Goal: Entertainment & Leisure: Consume media (video, audio)

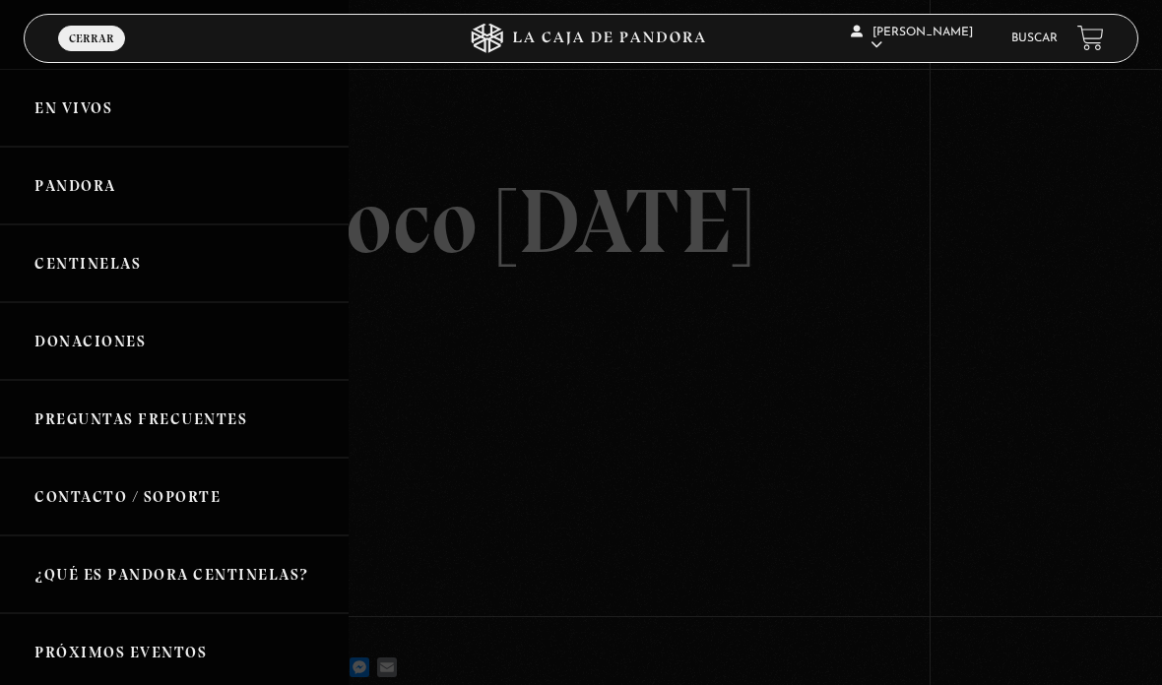
scroll to position [211, 0]
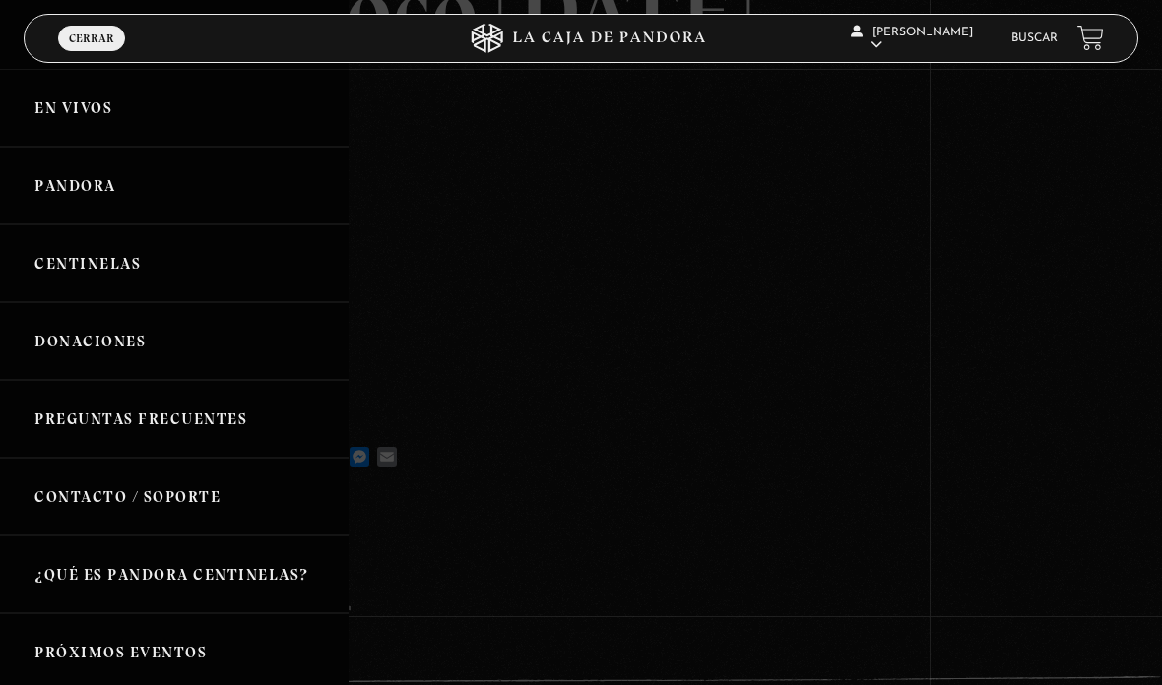
click at [103, 278] on link "Centinelas" at bounding box center [174, 263] width 349 height 78
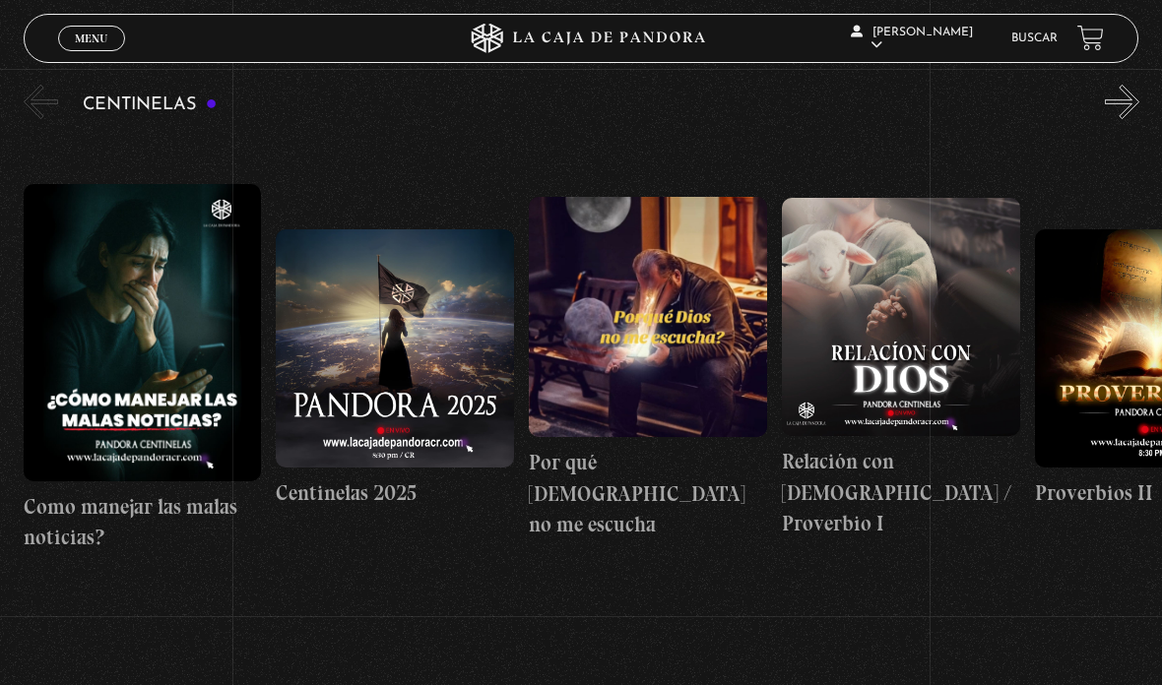
scroll to position [214, 0]
click at [83, 39] on span "Menu" at bounding box center [91, 38] width 32 height 12
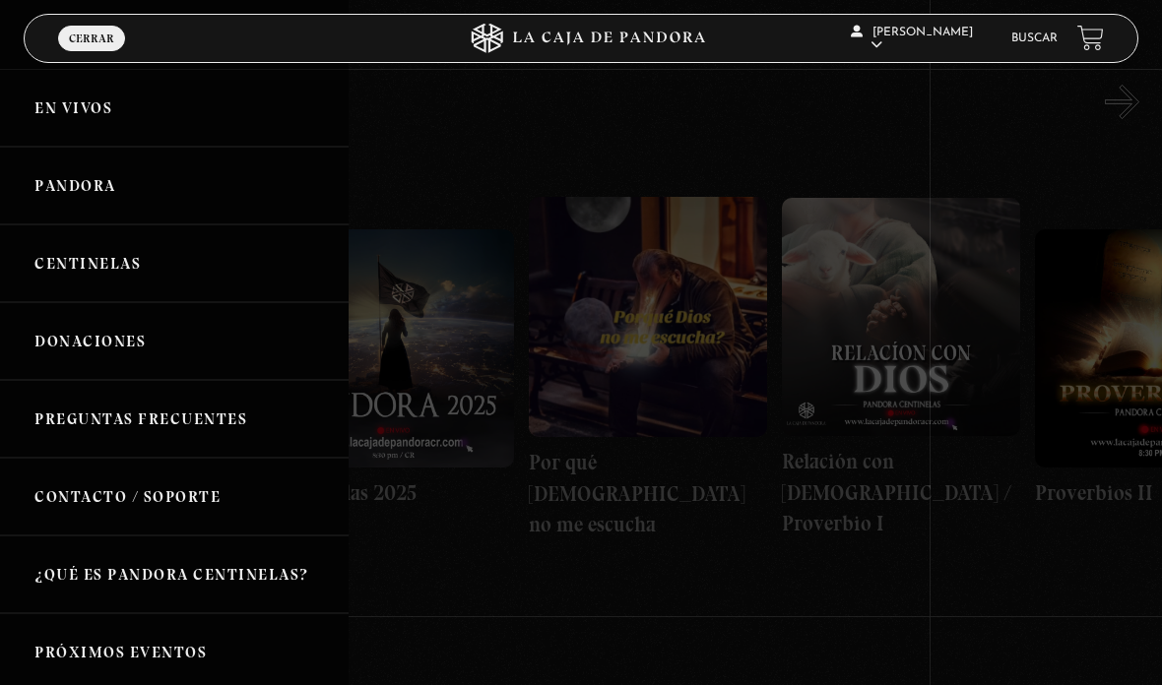
click at [60, 203] on link "Pandora" at bounding box center [174, 186] width 349 height 78
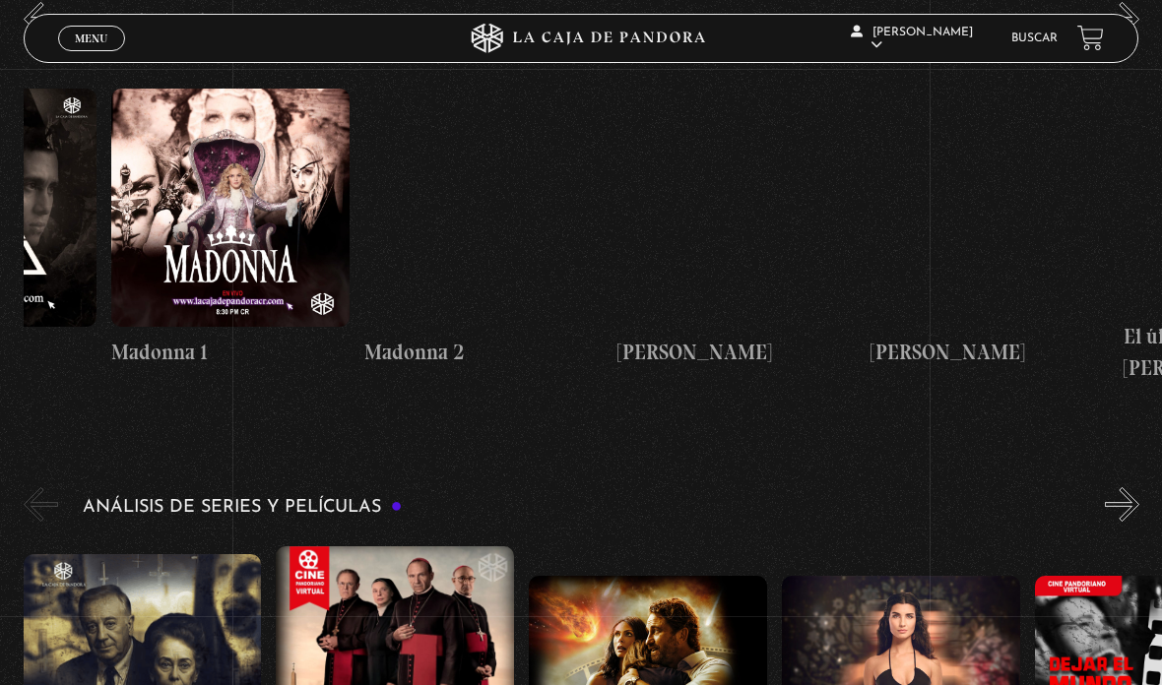
scroll to position [0, 1434]
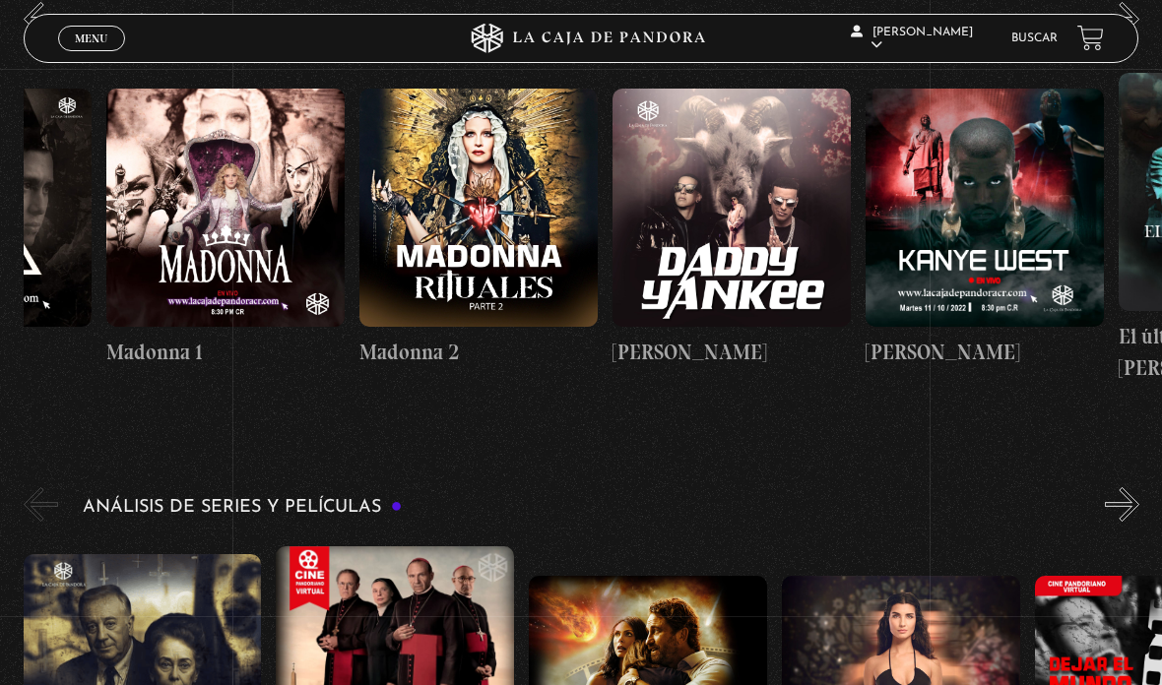
click at [145, 283] on figure at bounding box center [225, 208] width 238 height 238
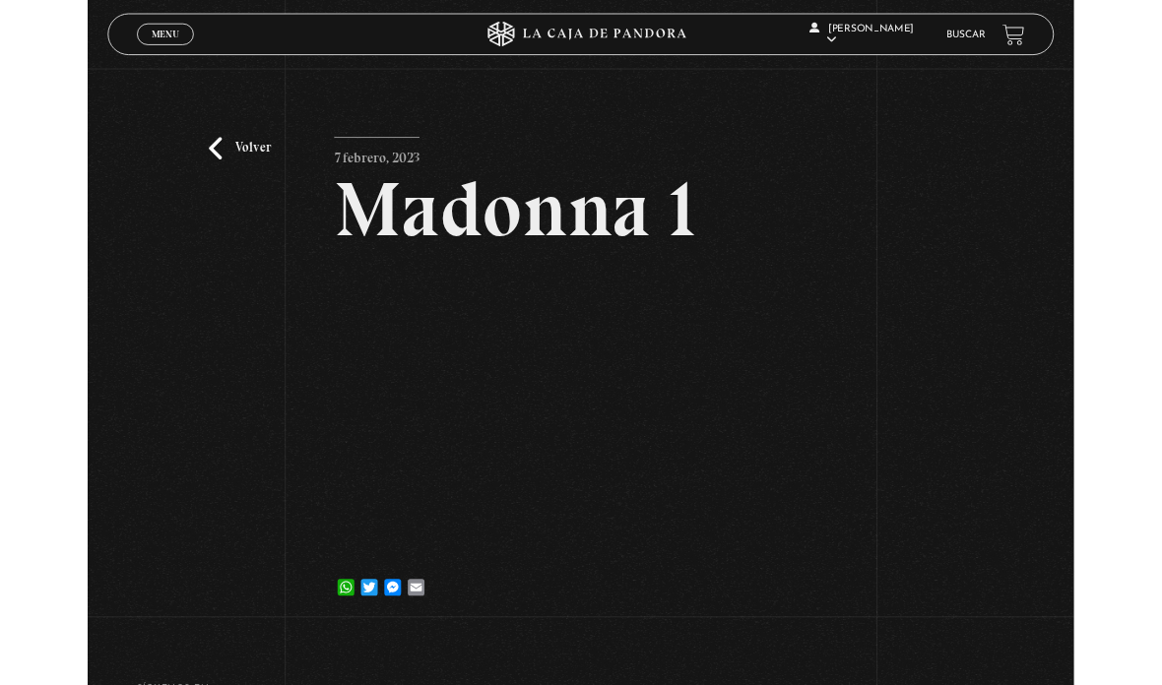
scroll to position [206, 0]
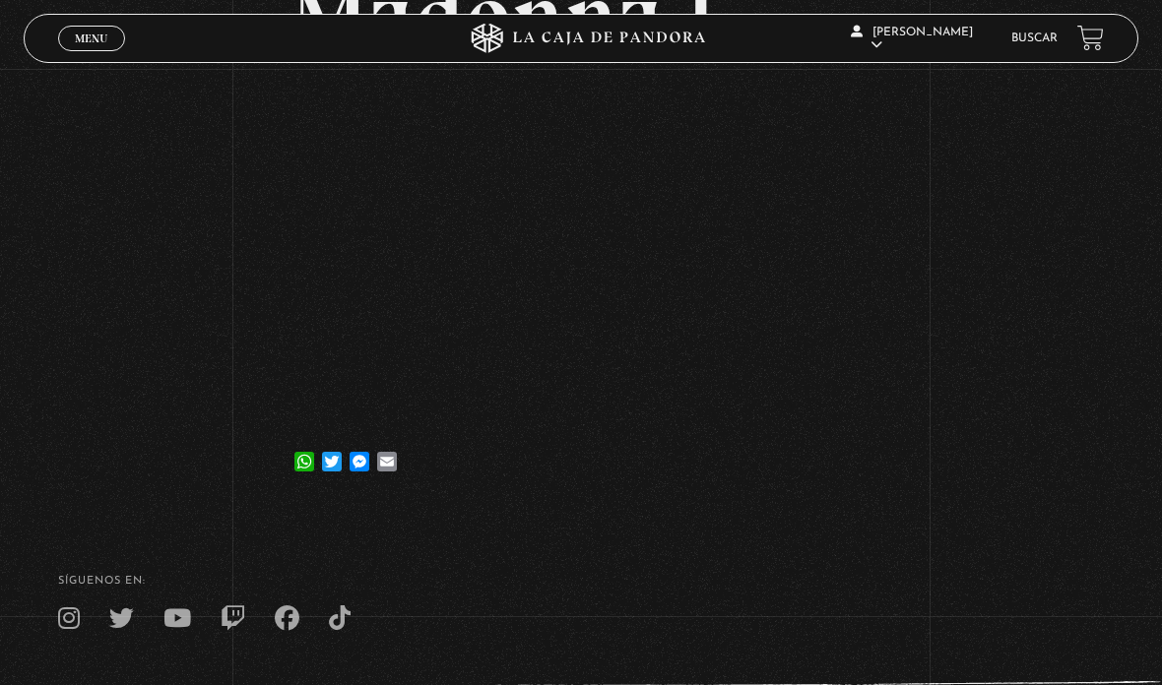
click at [82, 21] on div "Menu Cerrar" at bounding box center [232, 38] width 349 height 47
click at [89, 36] on span "Menu" at bounding box center [91, 38] width 32 height 12
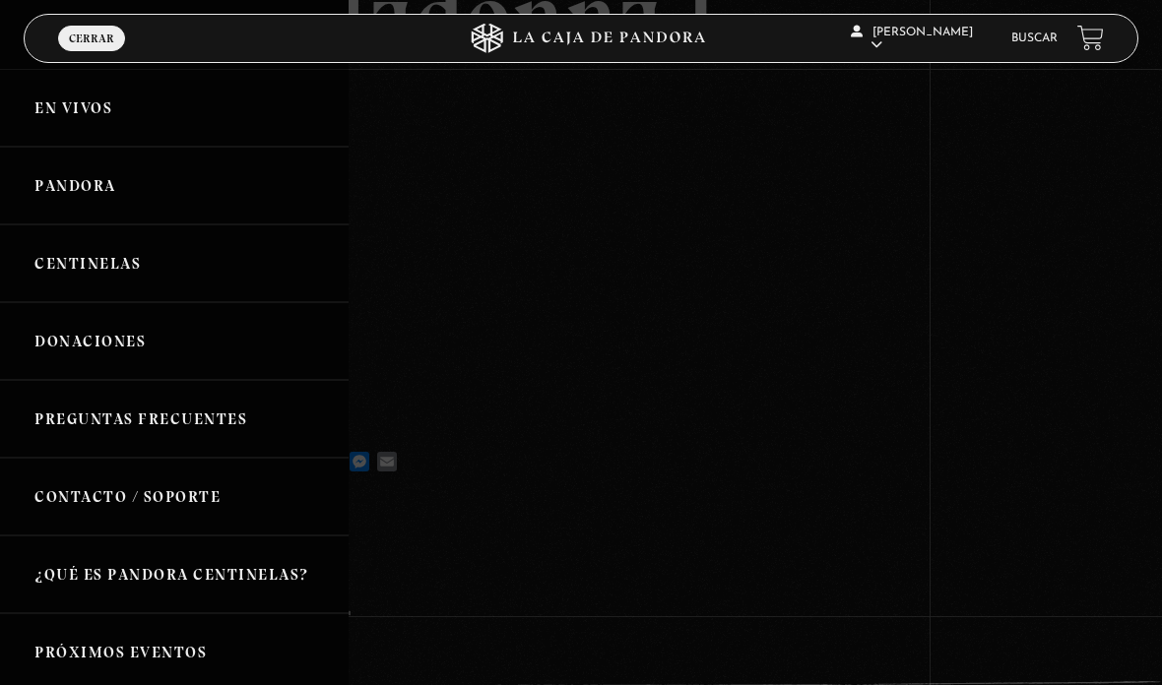
click at [987, 350] on div at bounding box center [581, 342] width 1162 height 685
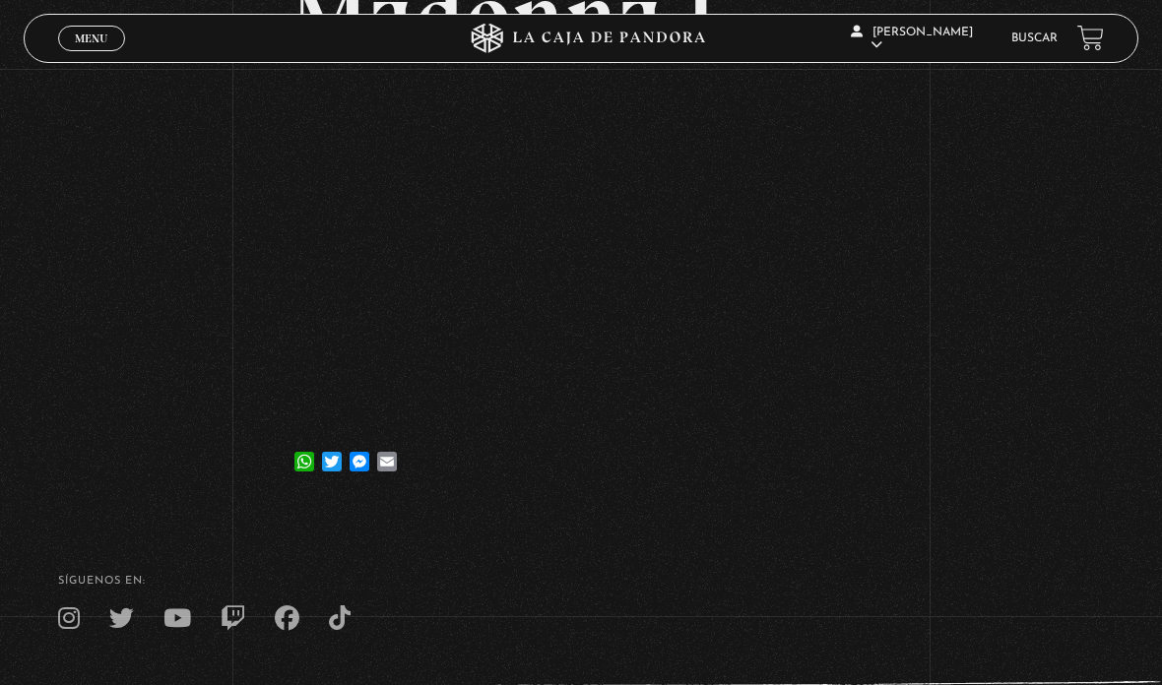
click at [103, 32] on link "Menu Cerrar" at bounding box center [91, 39] width 67 height 26
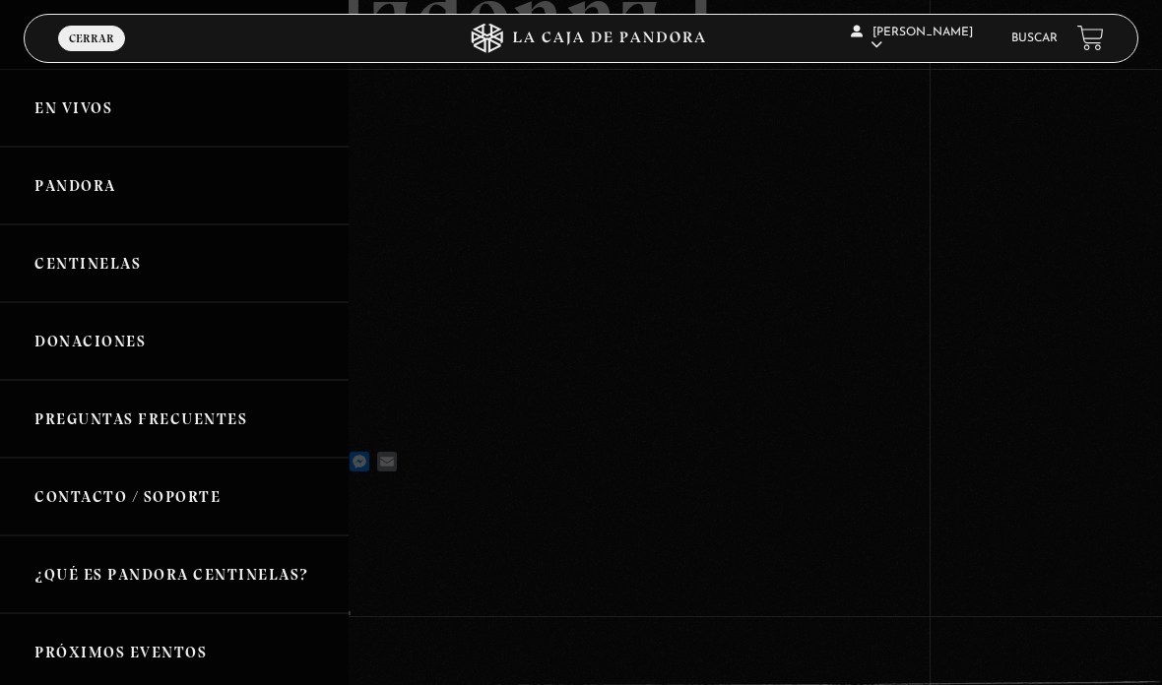
click at [75, 200] on link "Pandora" at bounding box center [174, 186] width 349 height 78
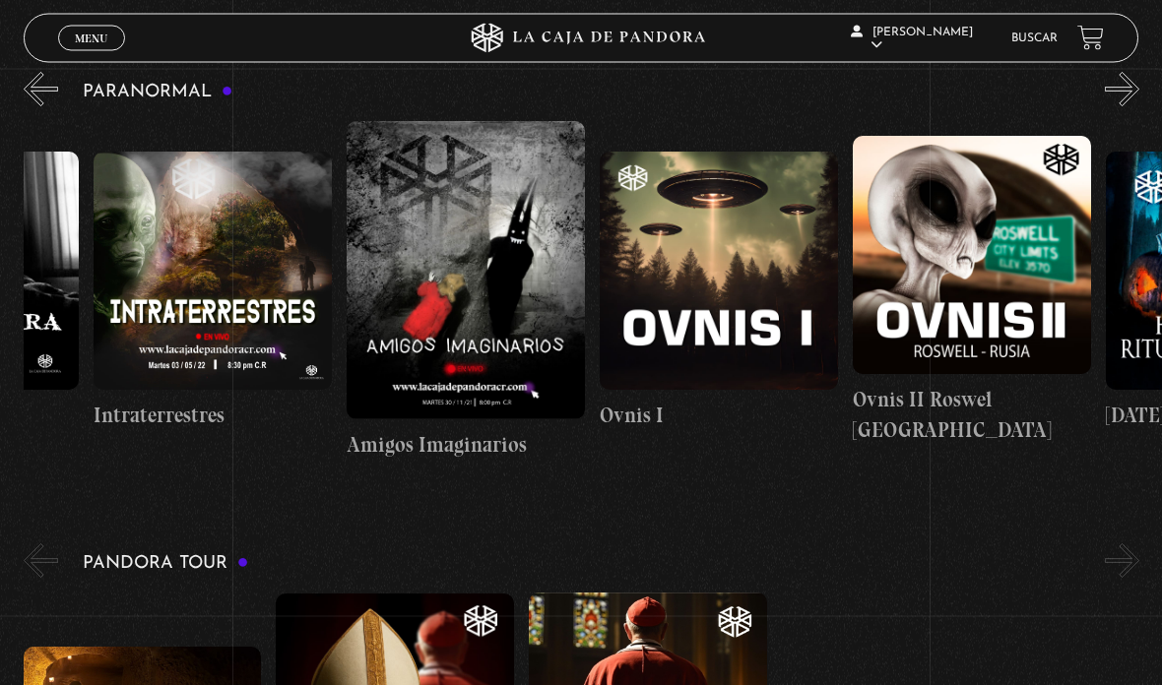
scroll to position [0, 947]
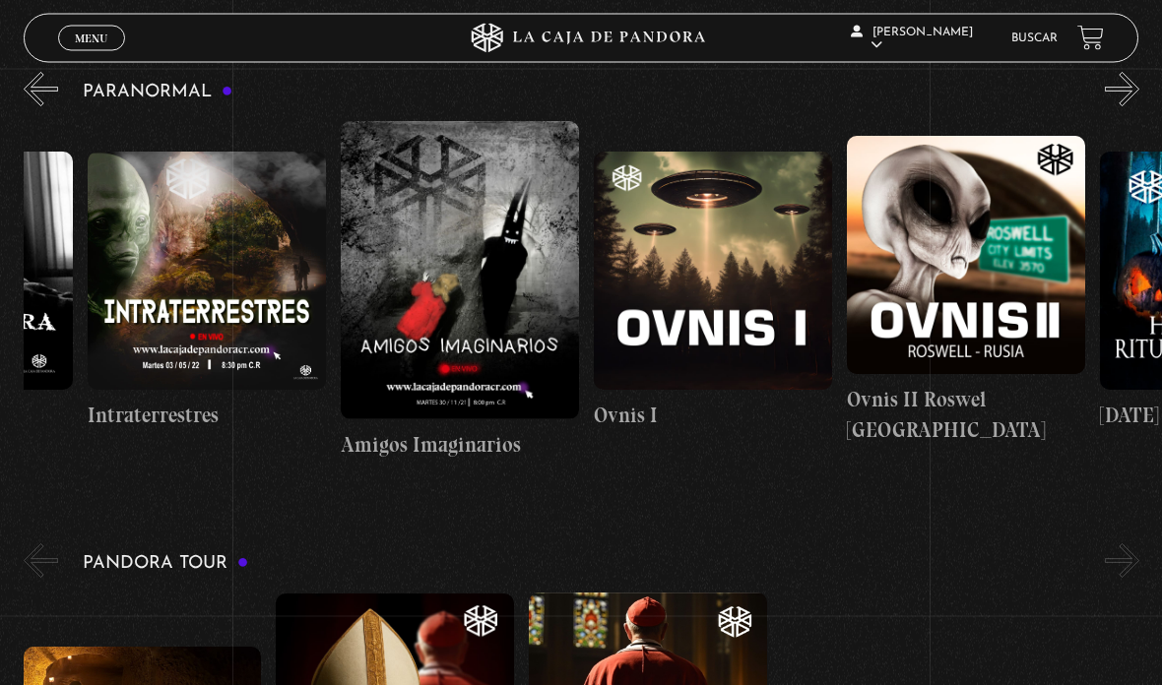
click at [135, 285] on figure at bounding box center [207, 272] width 238 height 238
